Goal: Obtain resource: Download file/media

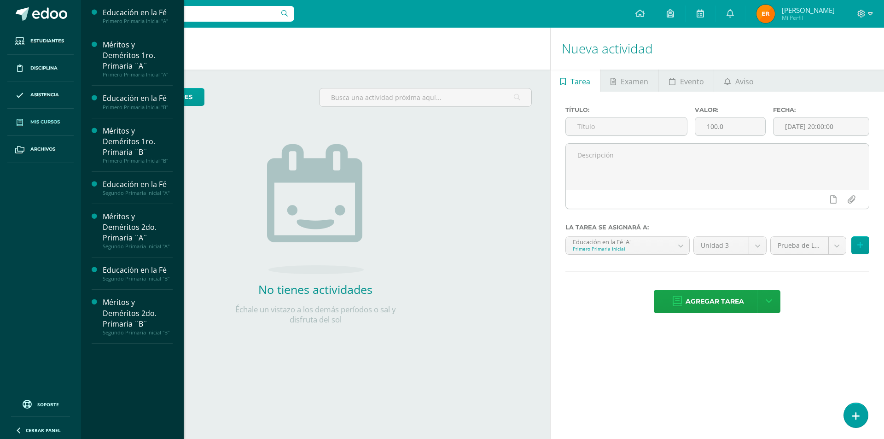
click at [49, 117] on link "Mis cursos" at bounding box center [40, 122] width 66 height 27
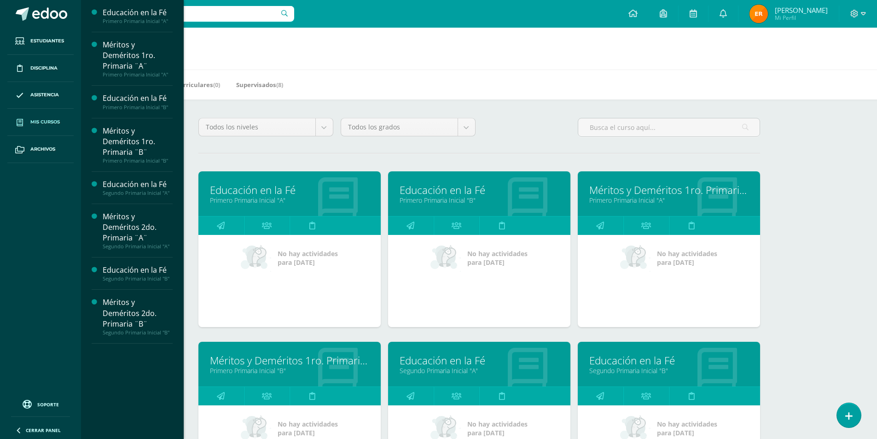
click at [286, 192] on link "Educación en la Fé" at bounding box center [289, 190] width 159 height 14
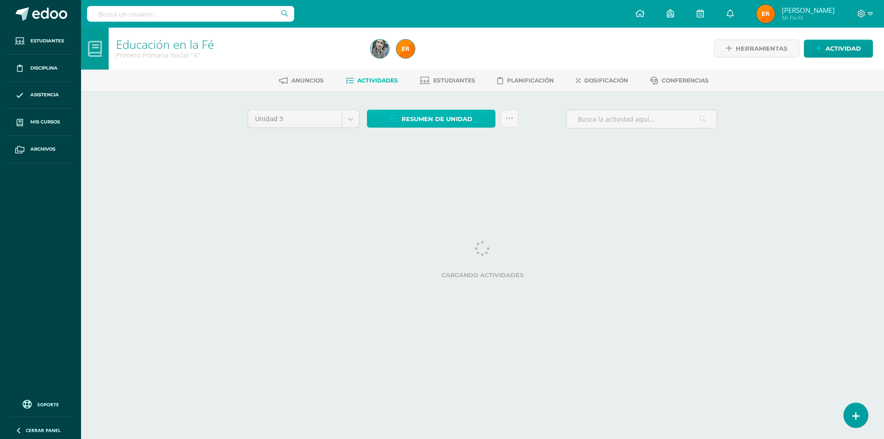
click at [454, 120] on span "Resumen de unidad" at bounding box center [437, 119] width 71 height 17
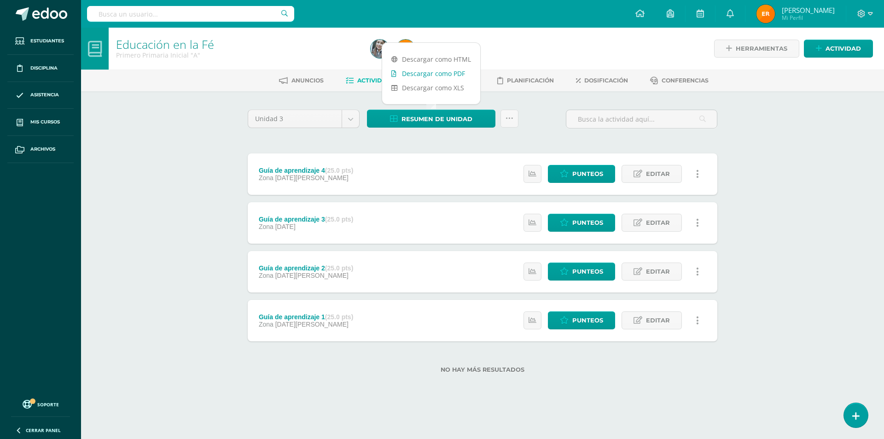
click at [457, 73] on link "Descargar como PDF" at bounding box center [431, 73] width 98 height 14
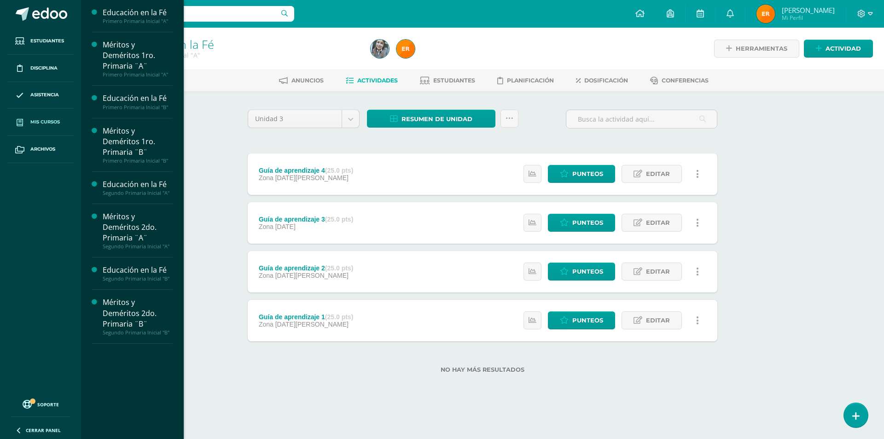
click at [41, 120] on span "Mis cursos" at bounding box center [44, 121] width 29 height 7
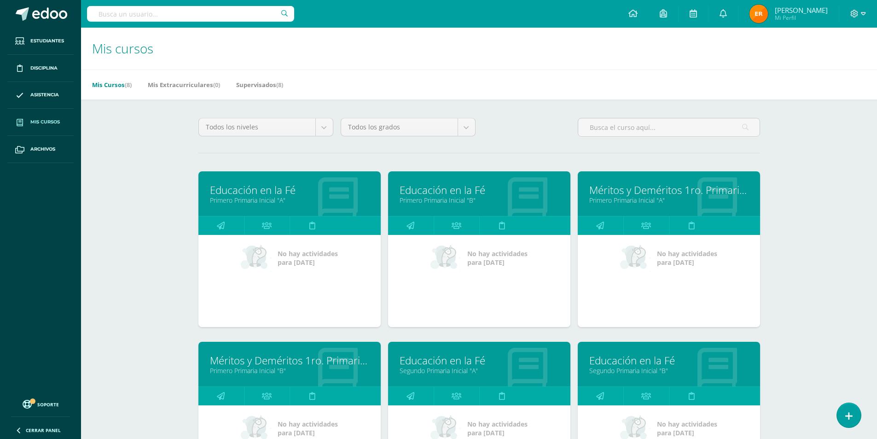
click at [472, 199] on link "Primero Primaria Inicial "B"" at bounding box center [479, 200] width 159 height 9
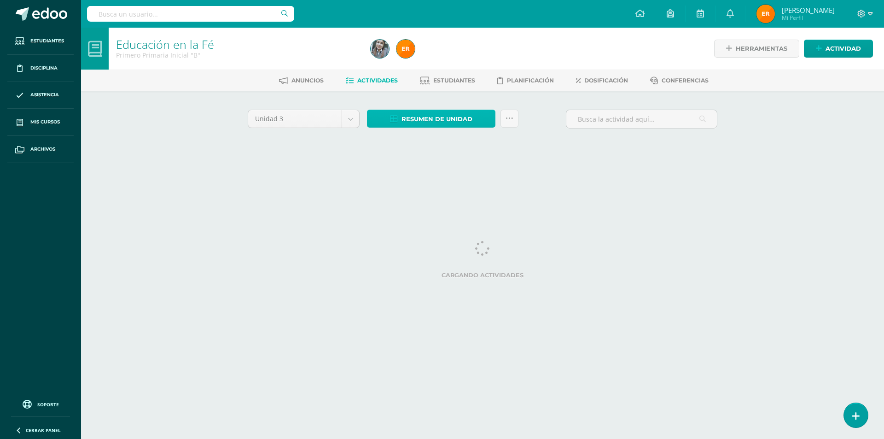
click at [452, 117] on span "Resumen de unidad" at bounding box center [437, 119] width 71 height 17
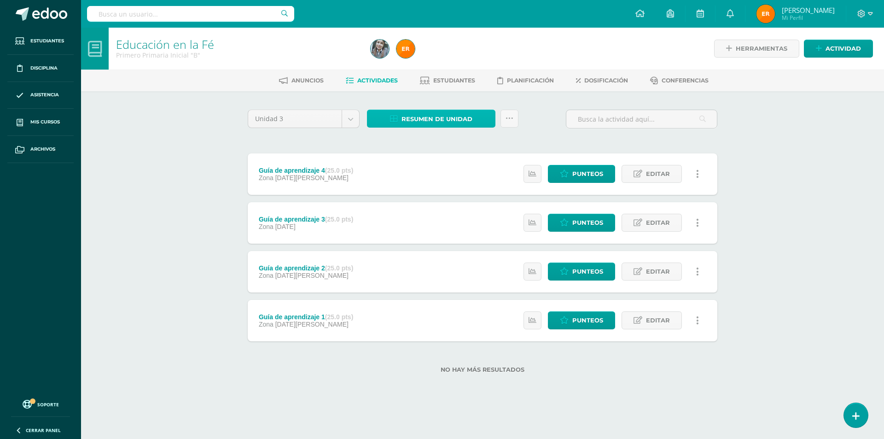
click at [446, 117] on span "Resumen de unidad" at bounding box center [437, 119] width 71 height 17
click at [505, 118] on link at bounding box center [510, 119] width 18 height 18
click at [465, 122] on span "Resumen de unidad" at bounding box center [437, 119] width 71 height 17
click at [438, 117] on span "Resumen de unidad" at bounding box center [437, 119] width 71 height 17
drag, startPoint x: 438, startPoint y: 117, endPoint x: 435, endPoint y: 113, distance: 4.9
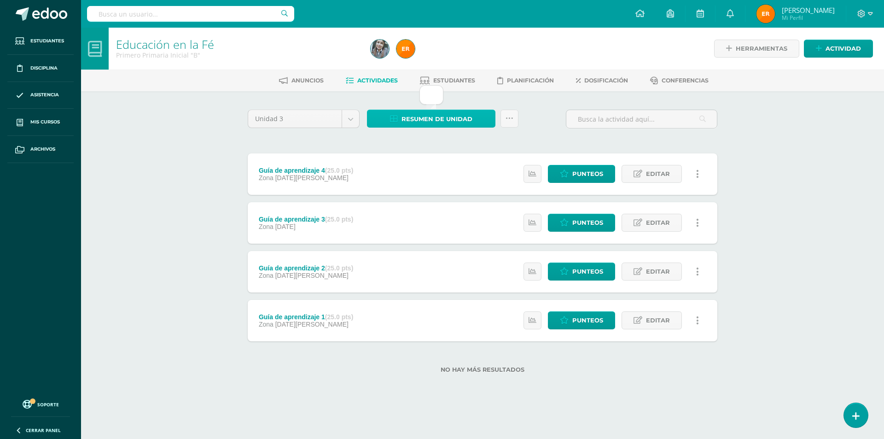
click at [435, 113] on span "Resumen de unidad" at bounding box center [437, 119] width 71 height 17
click at [473, 57] on div at bounding box center [496, 49] width 258 height 42
click at [441, 118] on span "Resumen de unidad" at bounding box center [437, 119] width 71 height 17
click at [488, 40] on div at bounding box center [496, 49] width 258 height 42
click at [454, 119] on span "Resumen de unidad" at bounding box center [437, 119] width 71 height 17
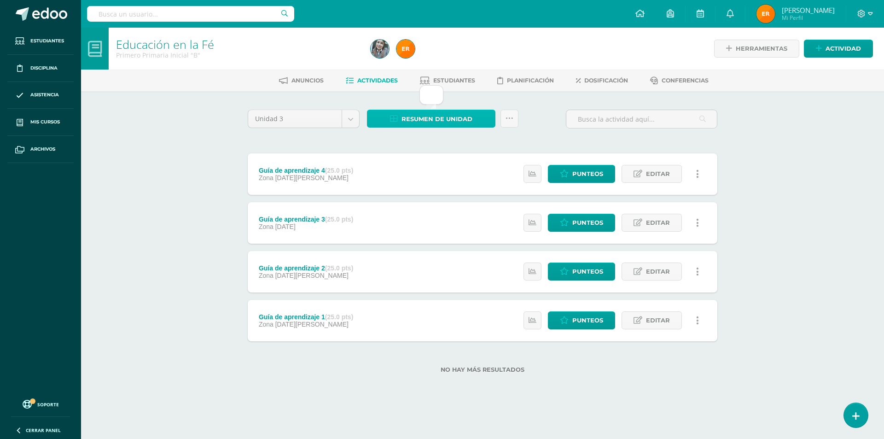
click at [410, 118] on span "Resumen de unidad" at bounding box center [437, 119] width 71 height 17
click at [430, 99] on div at bounding box center [432, 94] width 24 height 19
click at [454, 118] on span "Resumen de unidad" at bounding box center [437, 119] width 71 height 17
click at [510, 119] on icon at bounding box center [510, 119] width 8 height 8
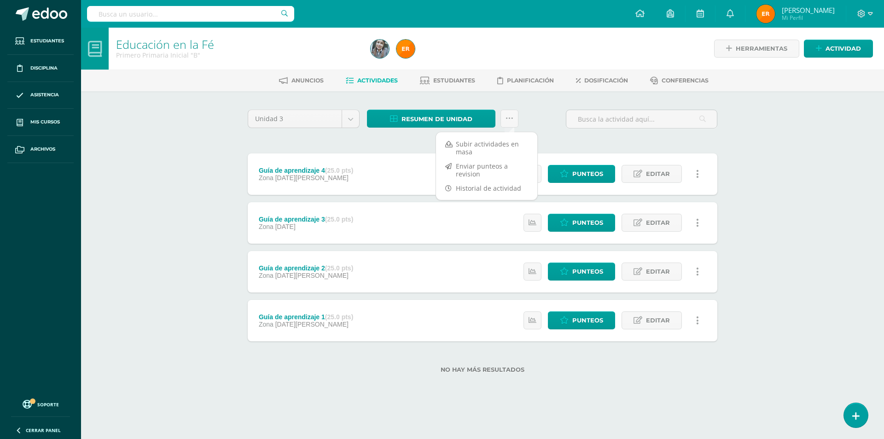
drag, startPoint x: 543, startPoint y: 122, endPoint x: 536, endPoint y: 121, distance: 7.1
click at [543, 122] on div "Unidad 3 Unidad 1 Unidad 2 Unidad 3 Unidad 4 Resumen de unidad ¿Estás seguro qu…" at bounding box center [482, 123] width 477 height 26
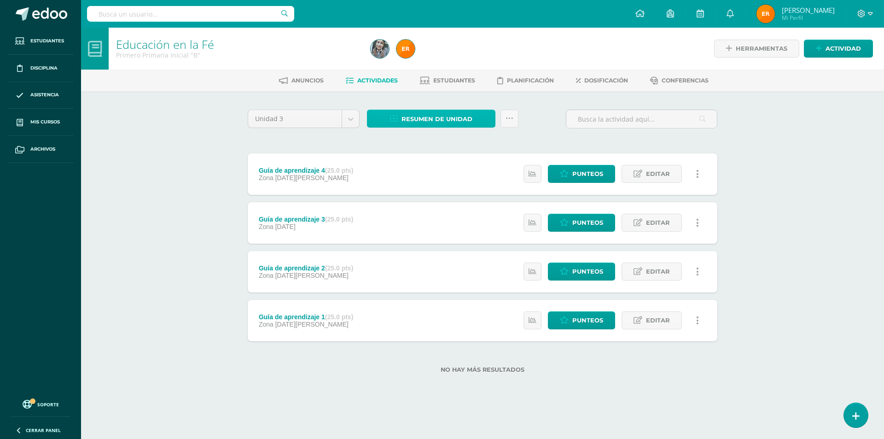
click at [461, 115] on span "Resumen de unidad" at bounding box center [437, 119] width 71 height 17
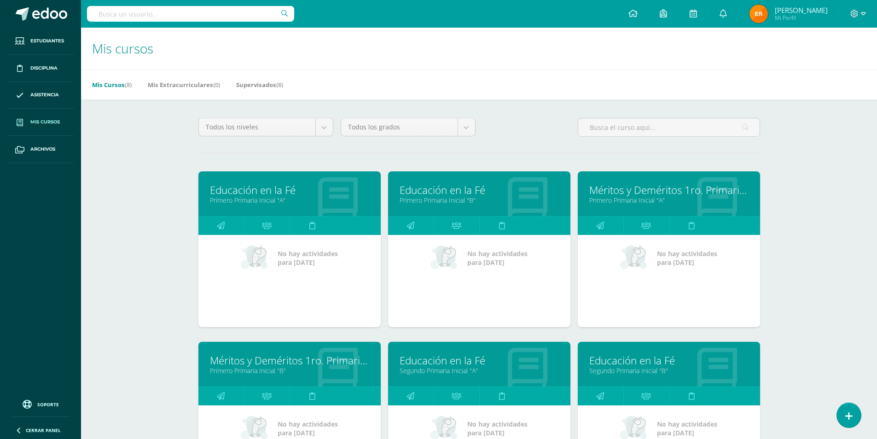
click at [465, 191] on link "Educación en la Fé" at bounding box center [479, 190] width 159 height 14
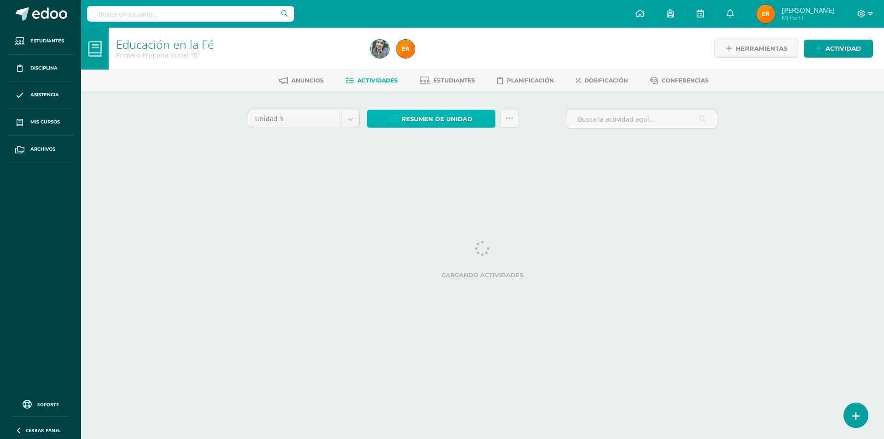
click at [463, 121] on span "Resumen de unidad" at bounding box center [437, 119] width 71 height 17
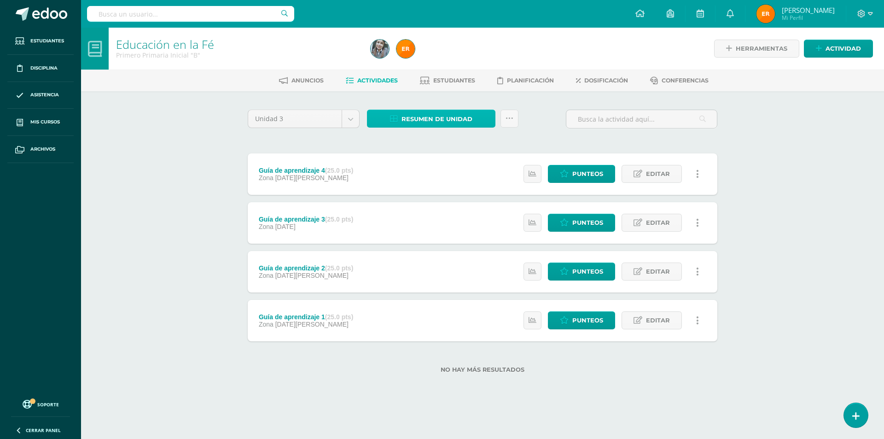
click at [438, 122] on span "Resumen de unidad" at bounding box center [437, 119] width 71 height 17
click at [436, 105] on div "Unidad 3 Unidad 1 Unidad 2 Unidad 3 Unidad 4 Resumen de unidad Subir actividade…" at bounding box center [482, 246] width 507 height 311
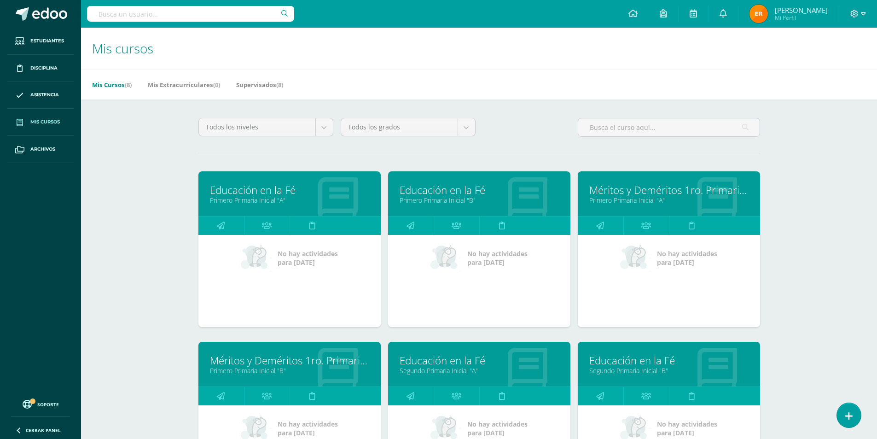
click at [436, 195] on link "Educación en la Fé" at bounding box center [479, 190] width 159 height 14
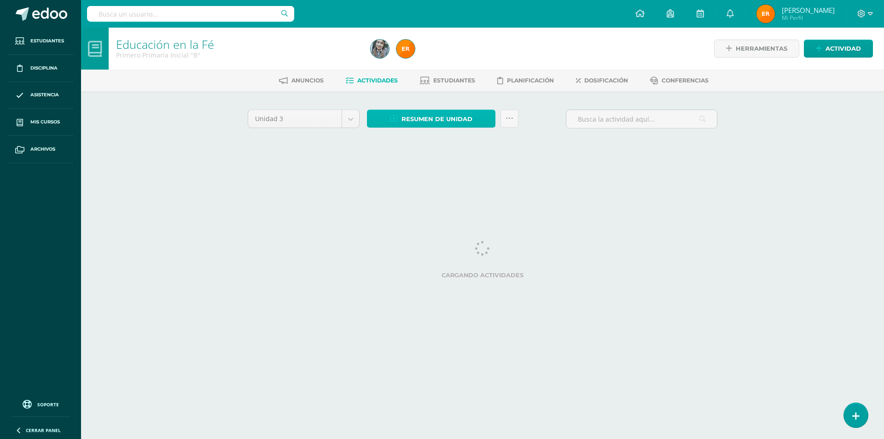
click at [426, 120] on span "Resumen de unidad" at bounding box center [437, 119] width 71 height 17
click at [434, 72] on div "Anuncios Actividades Estudiantes Planificación Dosificación Conferencias" at bounding box center [493, 81] width 825 height 22
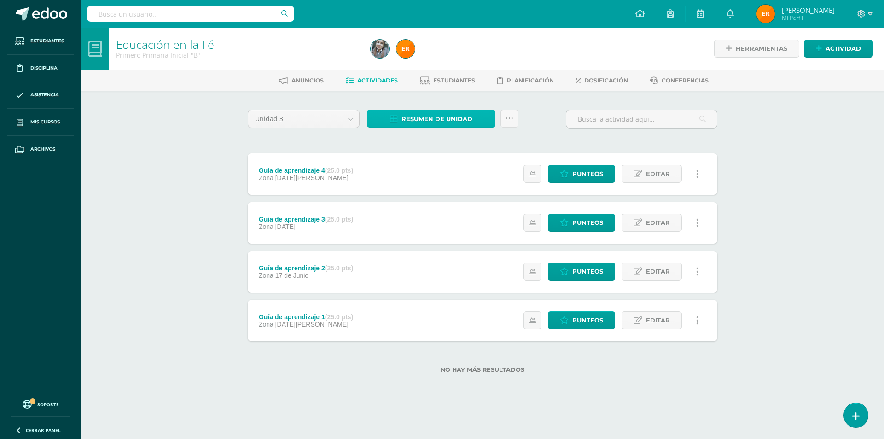
click at [459, 115] on span "Resumen de unidad" at bounding box center [437, 119] width 71 height 17
click at [459, 120] on span "Resumen de unidad" at bounding box center [437, 119] width 71 height 17
drag, startPoint x: 459, startPoint y: 119, endPoint x: 441, endPoint y: 118, distance: 18.0
click at [441, 118] on span "Resumen de unidad" at bounding box center [437, 119] width 71 height 17
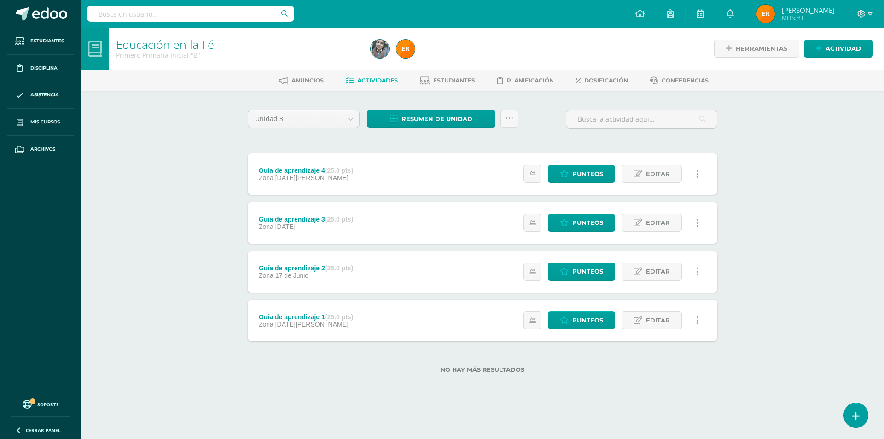
click at [394, 82] on span "Actividades" at bounding box center [377, 80] width 41 height 7
click at [435, 117] on span "Resumen de unidad" at bounding box center [437, 119] width 71 height 17
click at [432, 72] on link "Descargar como PDF" at bounding box center [431, 73] width 98 height 14
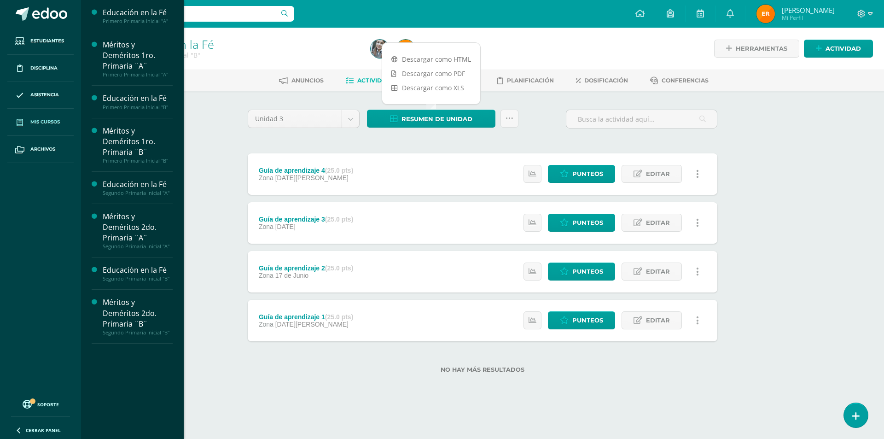
click at [35, 117] on link "Mis cursos" at bounding box center [40, 122] width 66 height 27
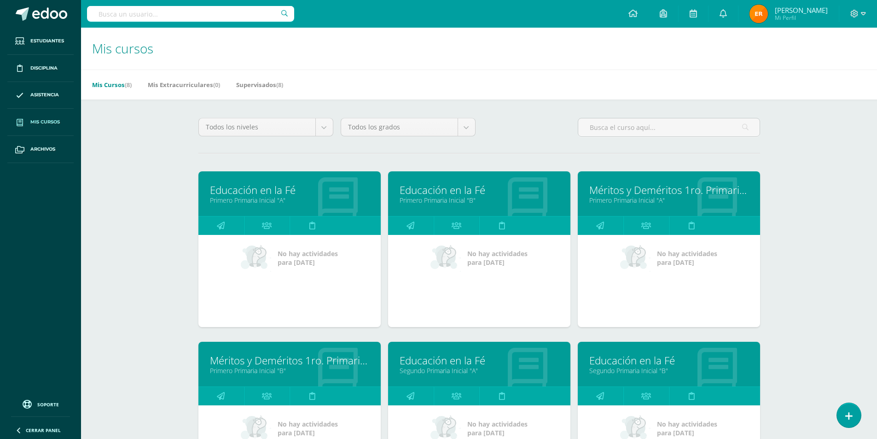
scroll to position [92, 0]
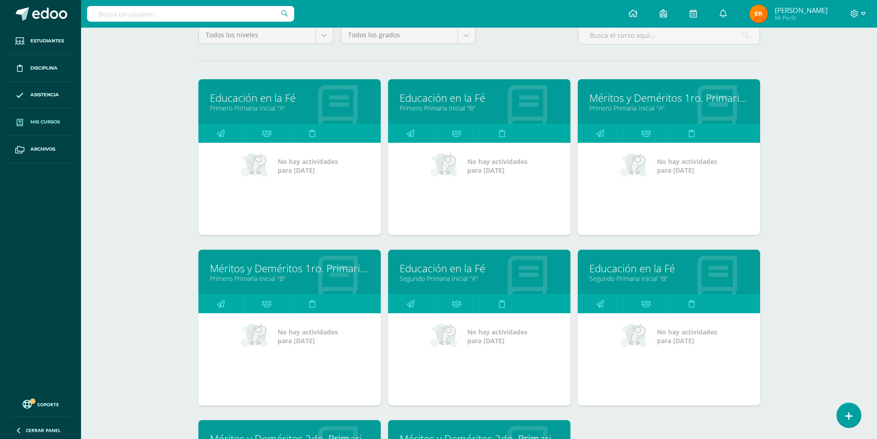
click at [475, 271] on link "Educación en la Fé" at bounding box center [479, 268] width 159 height 14
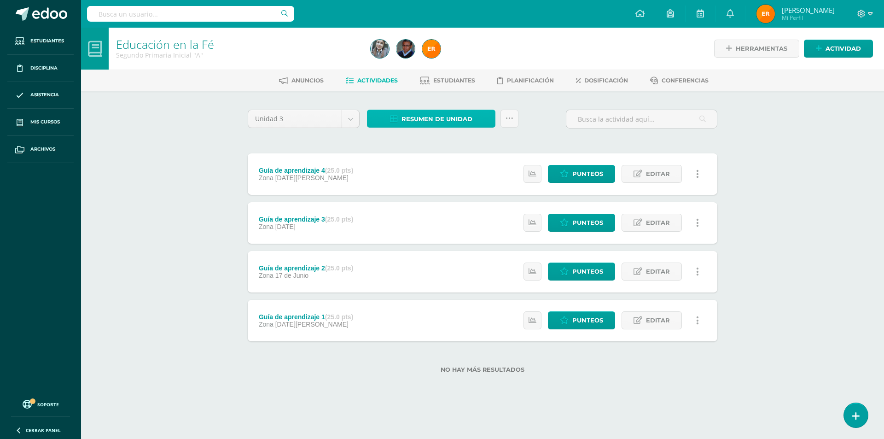
click at [458, 121] on span "Resumen de unidad" at bounding box center [437, 119] width 71 height 17
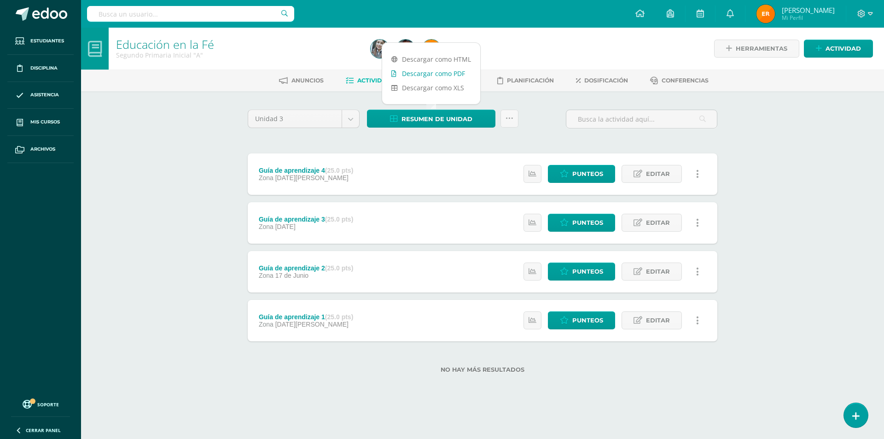
click at [444, 75] on link "Descargar como PDF" at bounding box center [431, 73] width 98 height 14
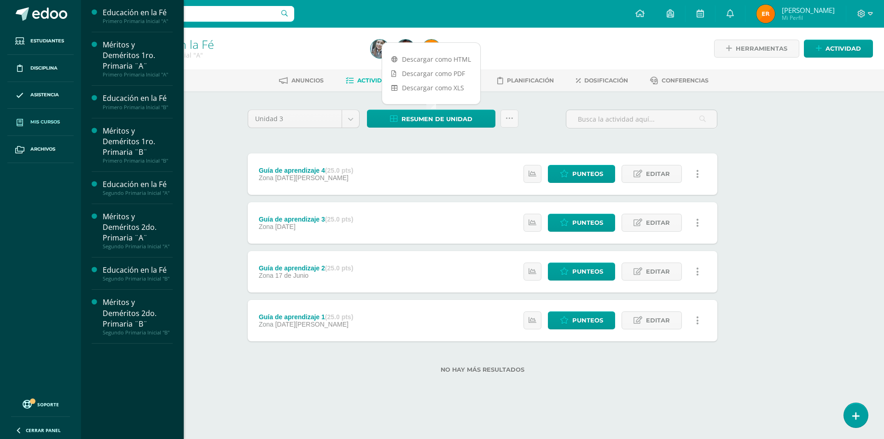
click at [47, 122] on span "Mis cursos" at bounding box center [44, 121] width 29 height 7
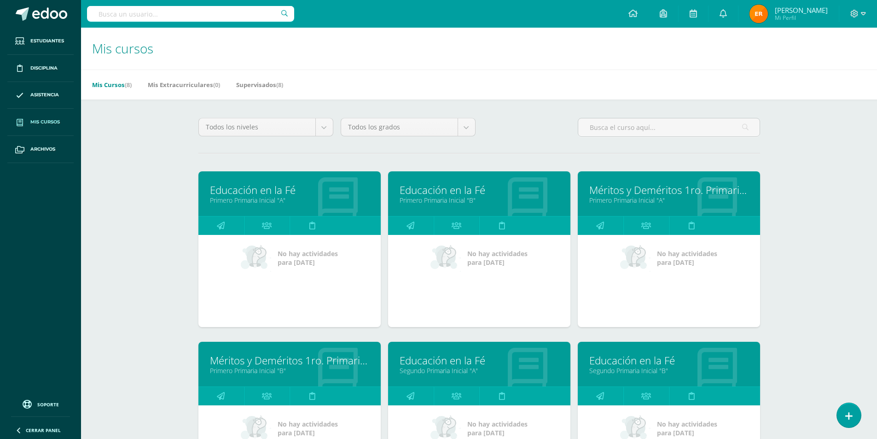
scroll to position [184, 0]
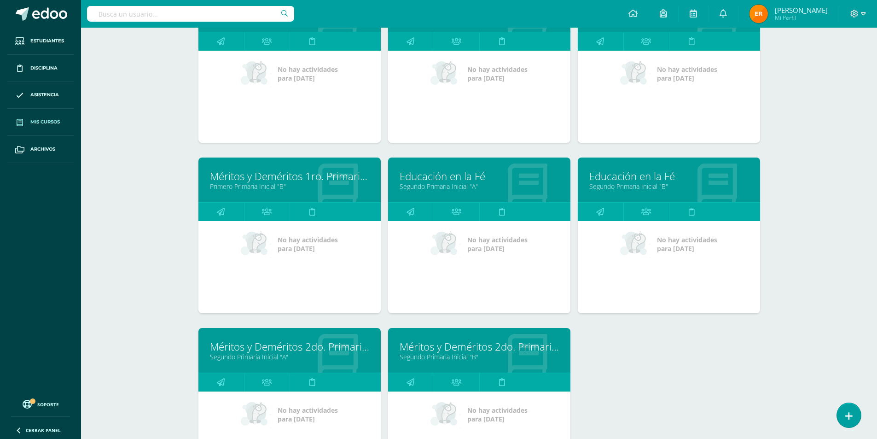
click at [642, 180] on link "Educación en la Fé" at bounding box center [668, 176] width 159 height 14
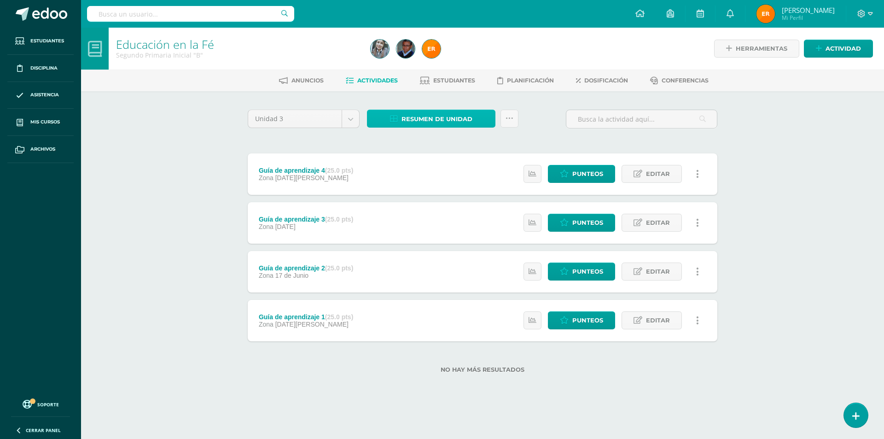
click at [463, 122] on span "Resumen de unidad" at bounding box center [437, 119] width 71 height 17
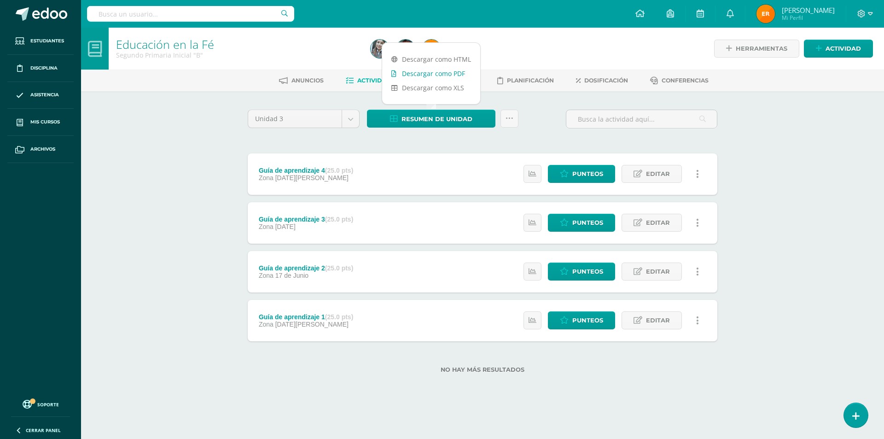
click at [455, 71] on link "Descargar como PDF" at bounding box center [431, 73] width 98 height 14
